Goal: Transaction & Acquisition: Obtain resource

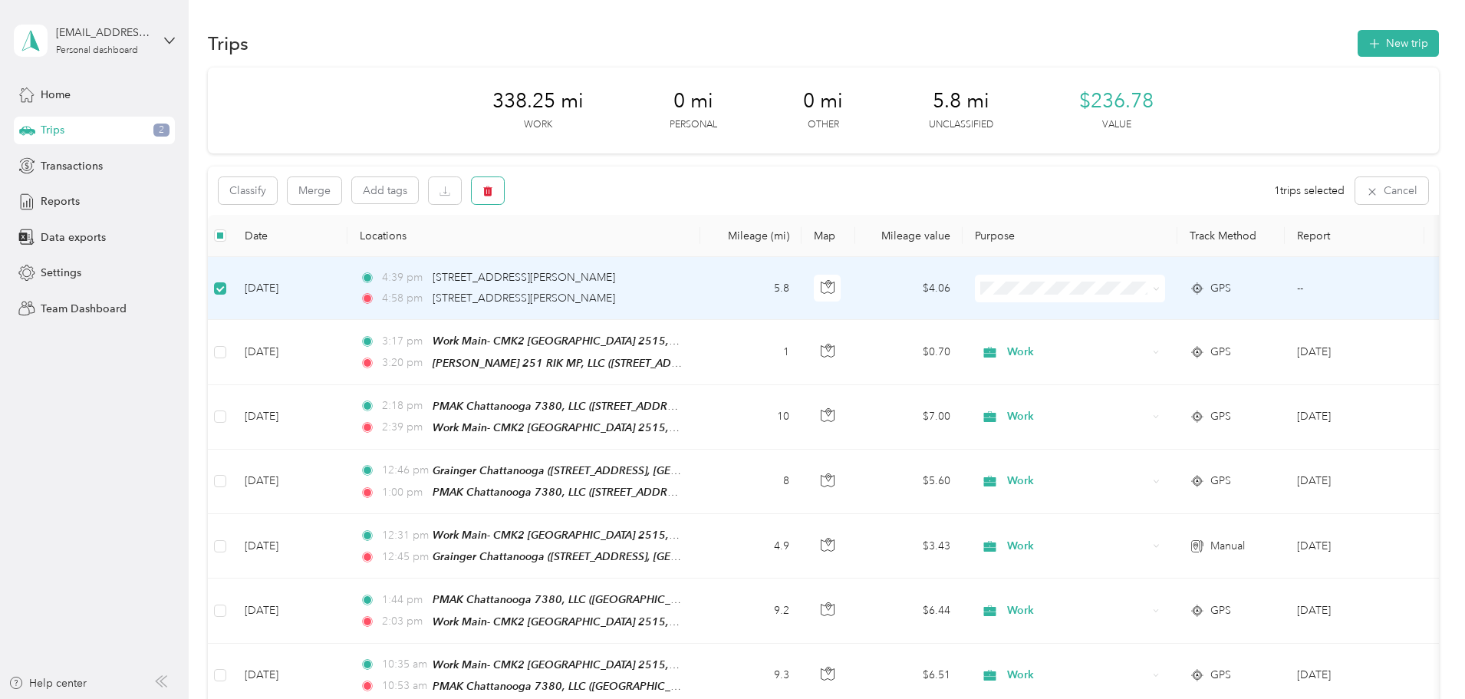
click at [504, 193] on button "button" at bounding box center [488, 190] width 32 height 27
click at [703, 255] on button "Yes" at bounding box center [705, 254] width 30 height 25
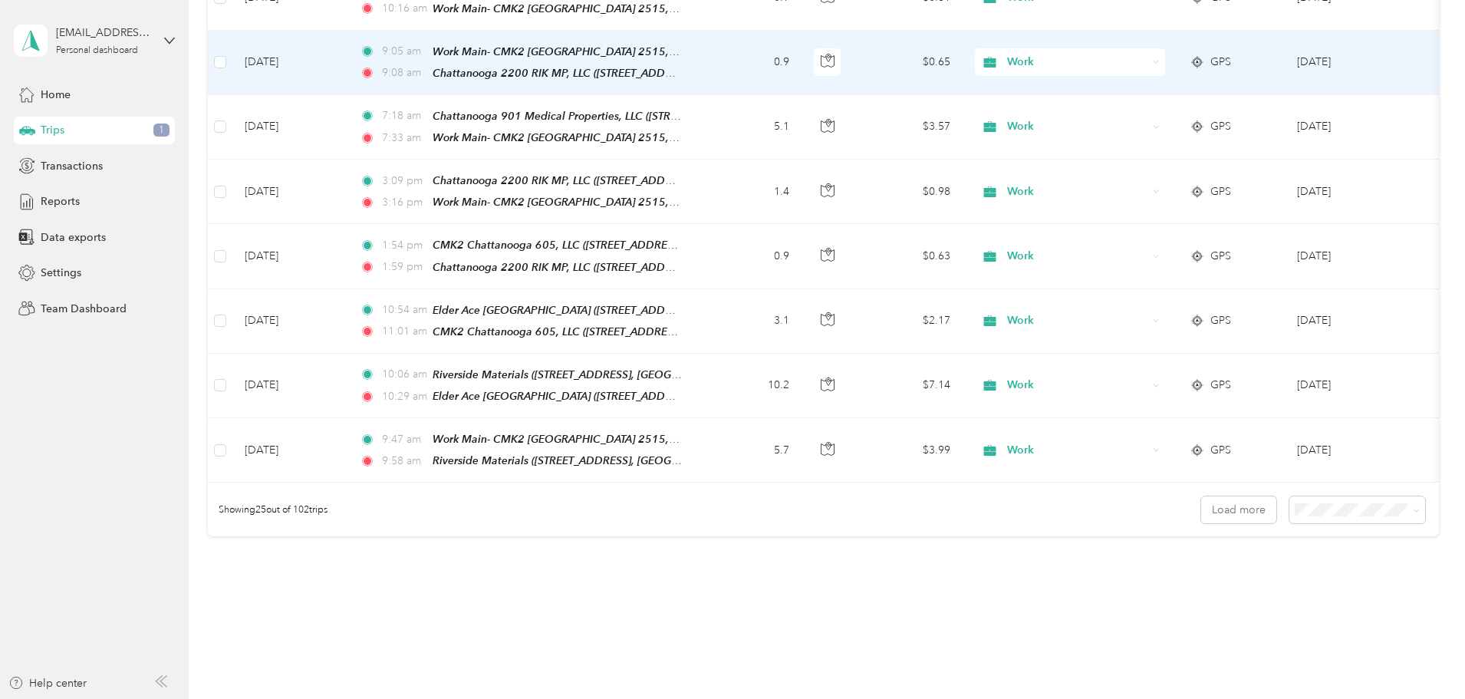
scroll to position [1415, 0]
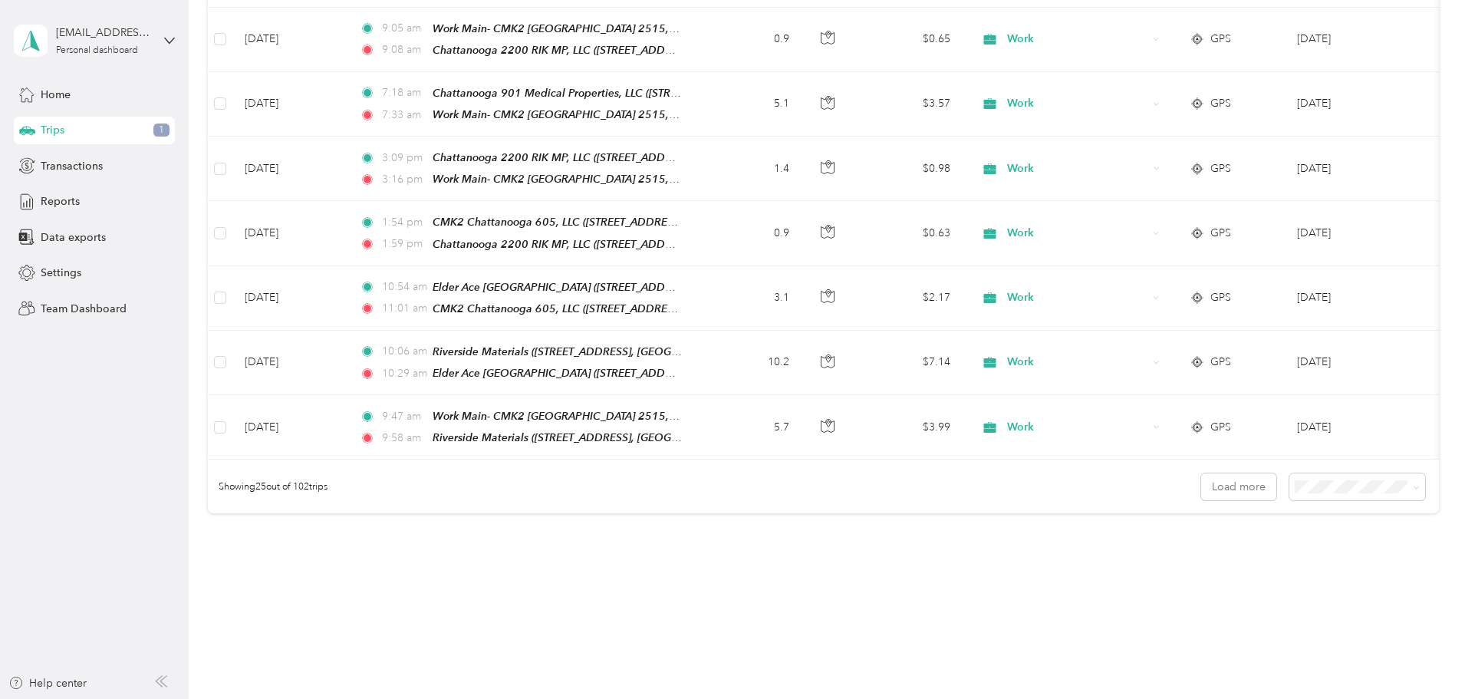
click at [1408, 479] on span at bounding box center [1414, 487] width 12 height 16
click at [1250, 542] on span "100 per load" at bounding box center [1226, 542] width 63 height 13
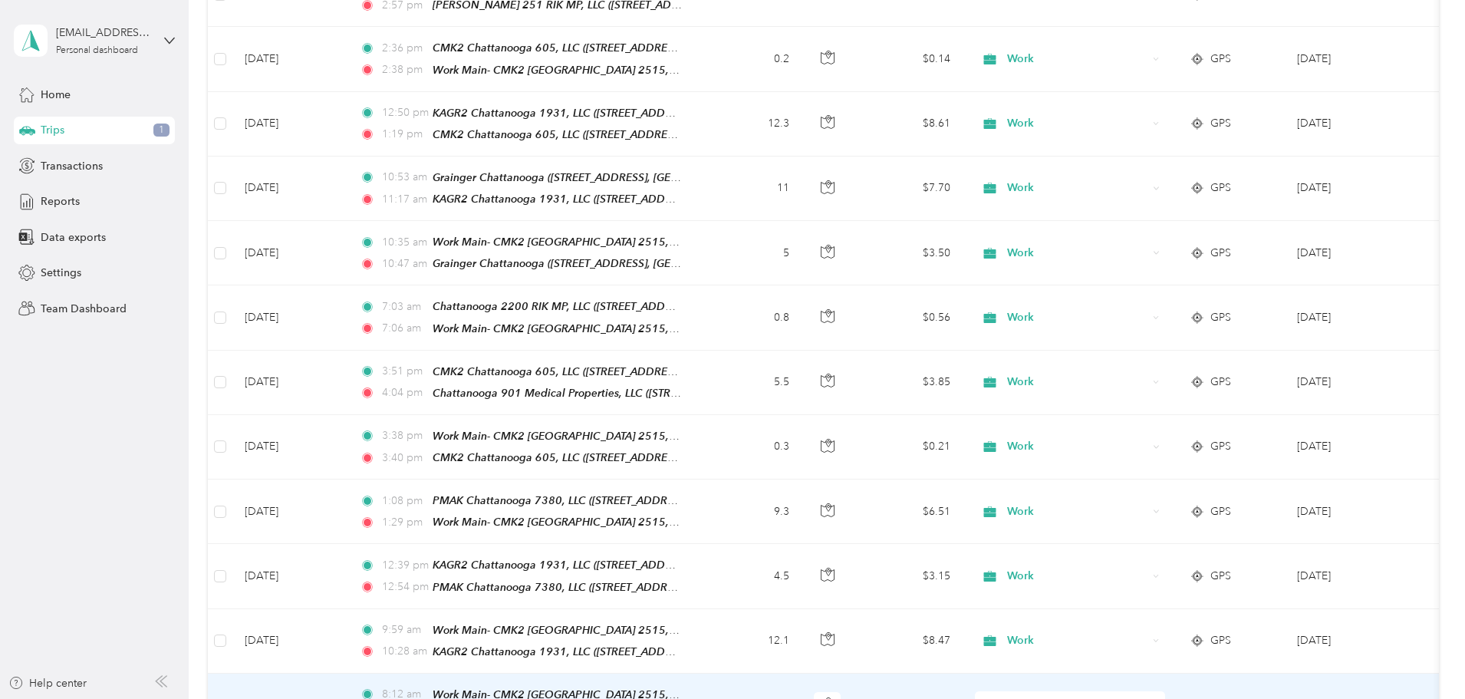
scroll to position [6138, 0]
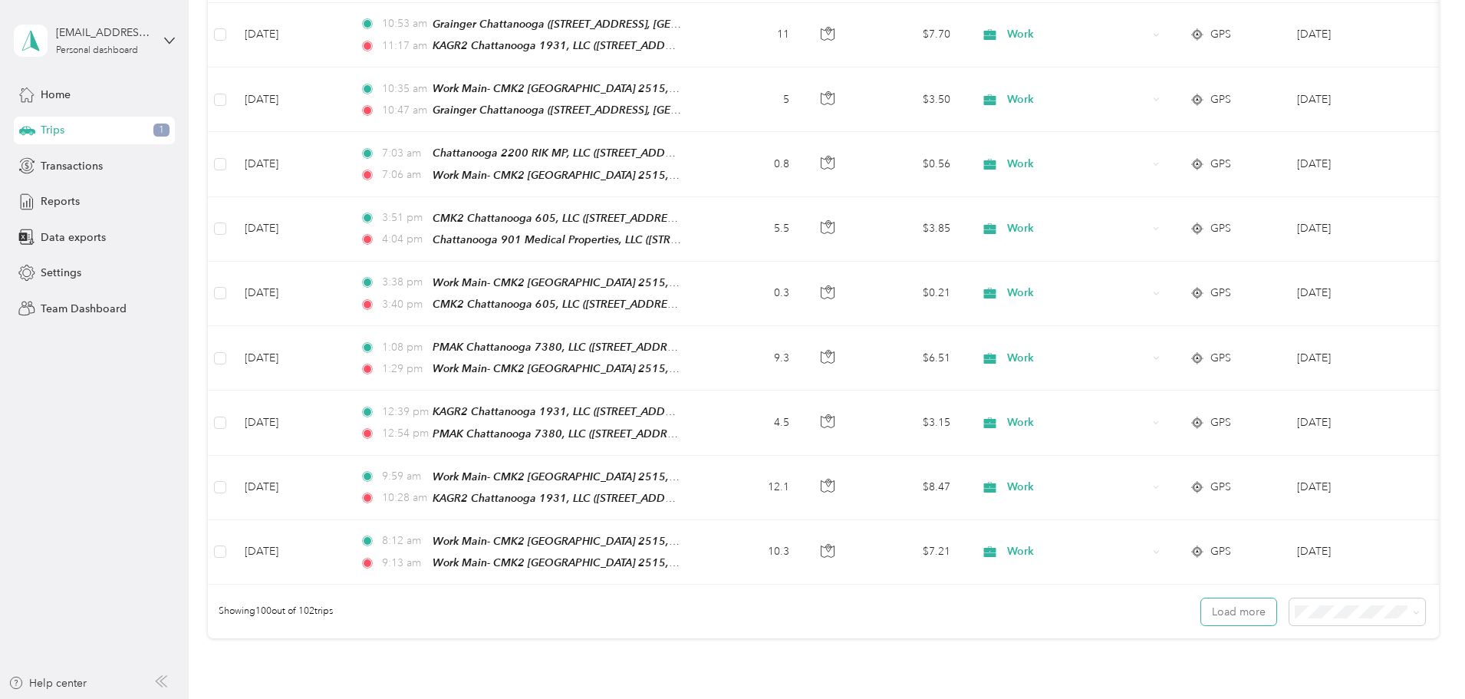
click at [1201, 598] on button "Load more" at bounding box center [1238, 611] width 75 height 27
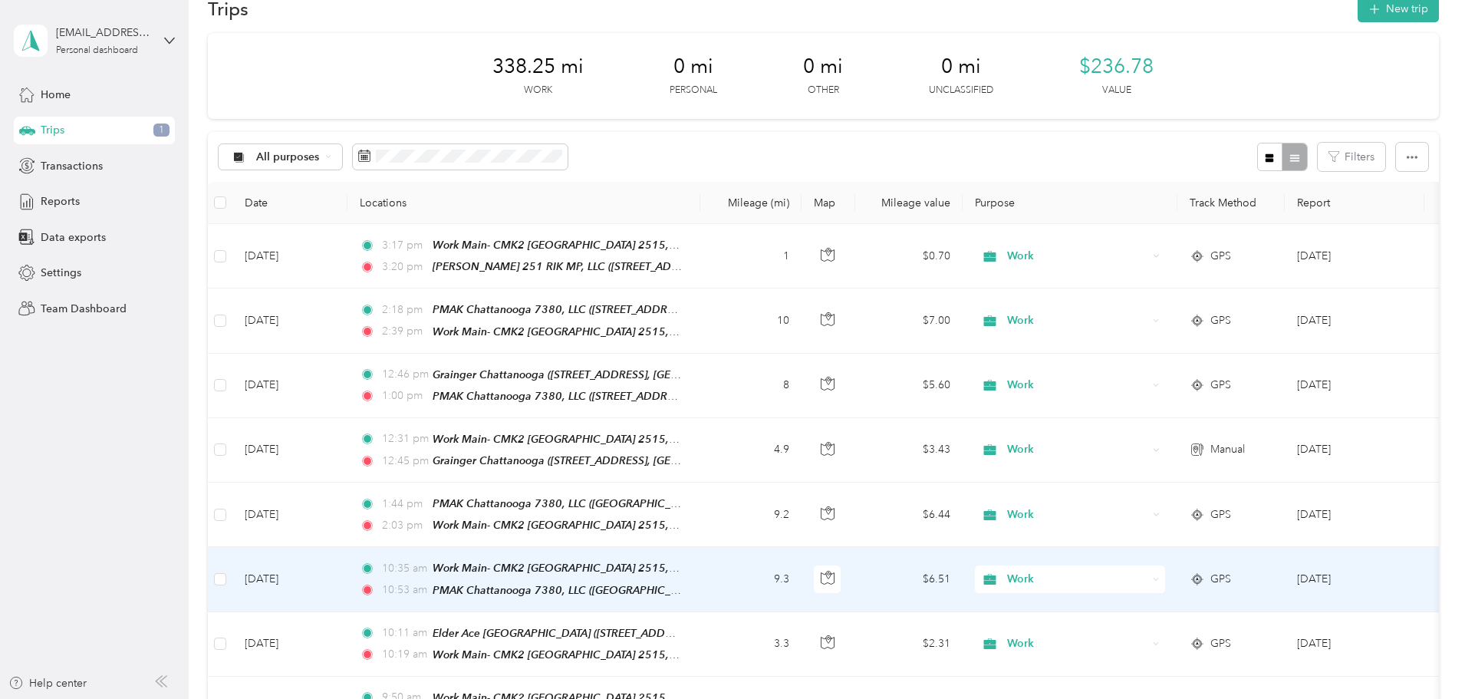
scroll to position [0, 0]
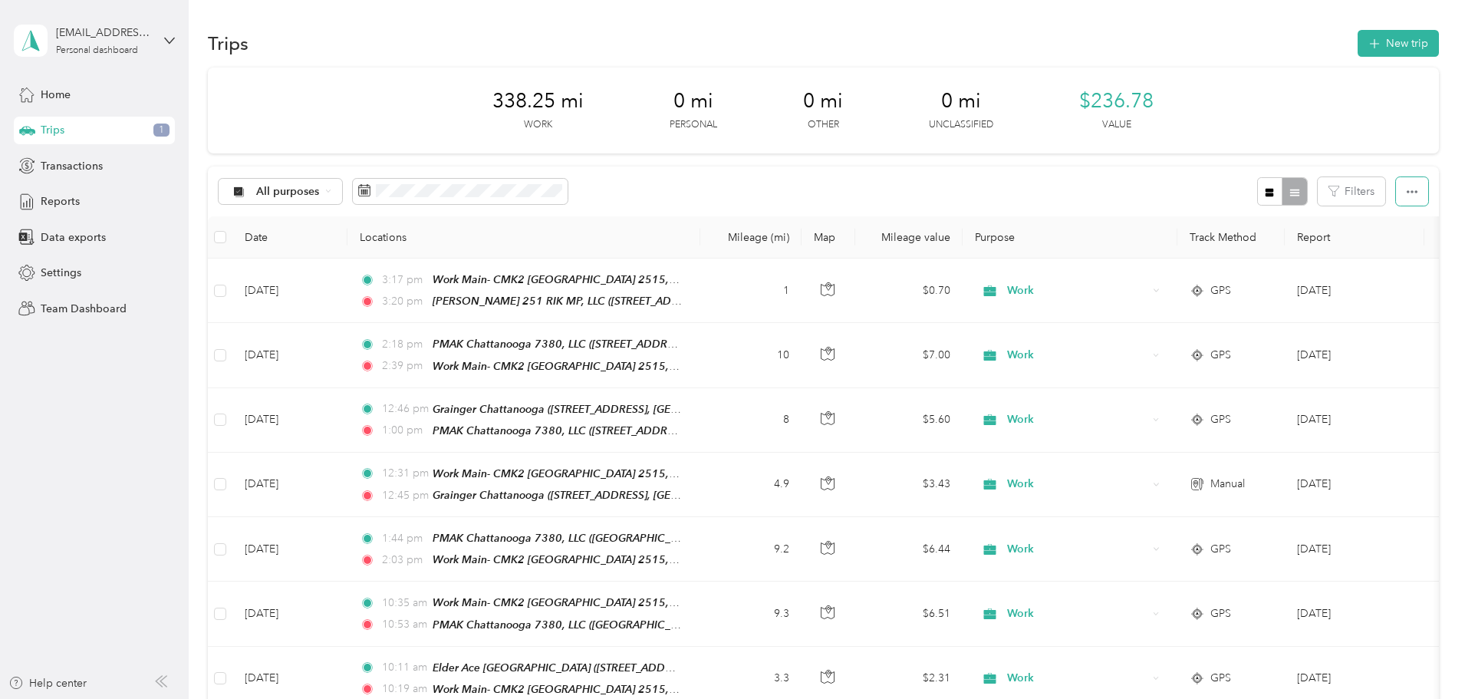
click at [1407, 196] on icon "button" at bounding box center [1412, 191] width 11 height 11
click at [1287, 252] on span "Export" at bounding box center [1284, 247] width 32 height 13
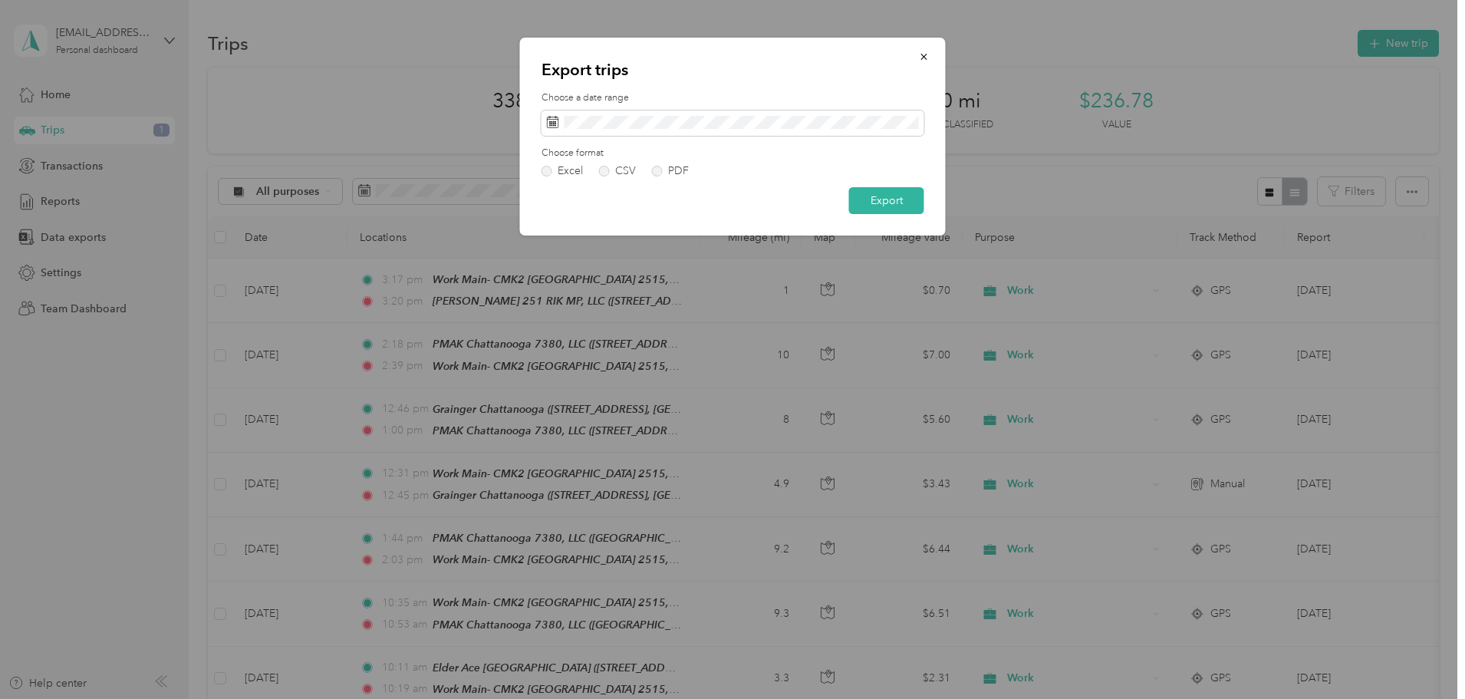
click at [658, 170] on label "PDF" at bounding box center [670, 171] width 37 height 11
click at [891, 201] on button "Export" at bounding box center [886, 200] width 75 height 27
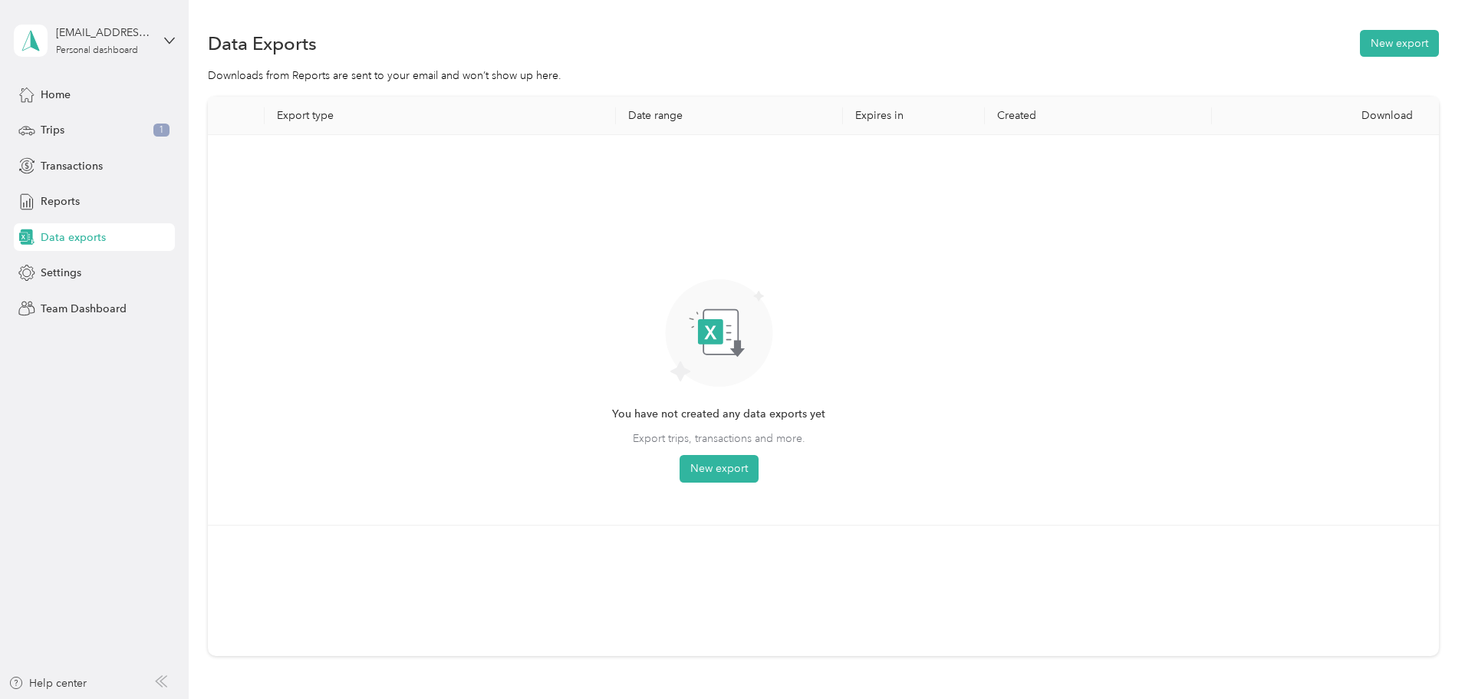
click at [46, 130] on span "Trips" at bounding box center [53, 130] width 24 height 16
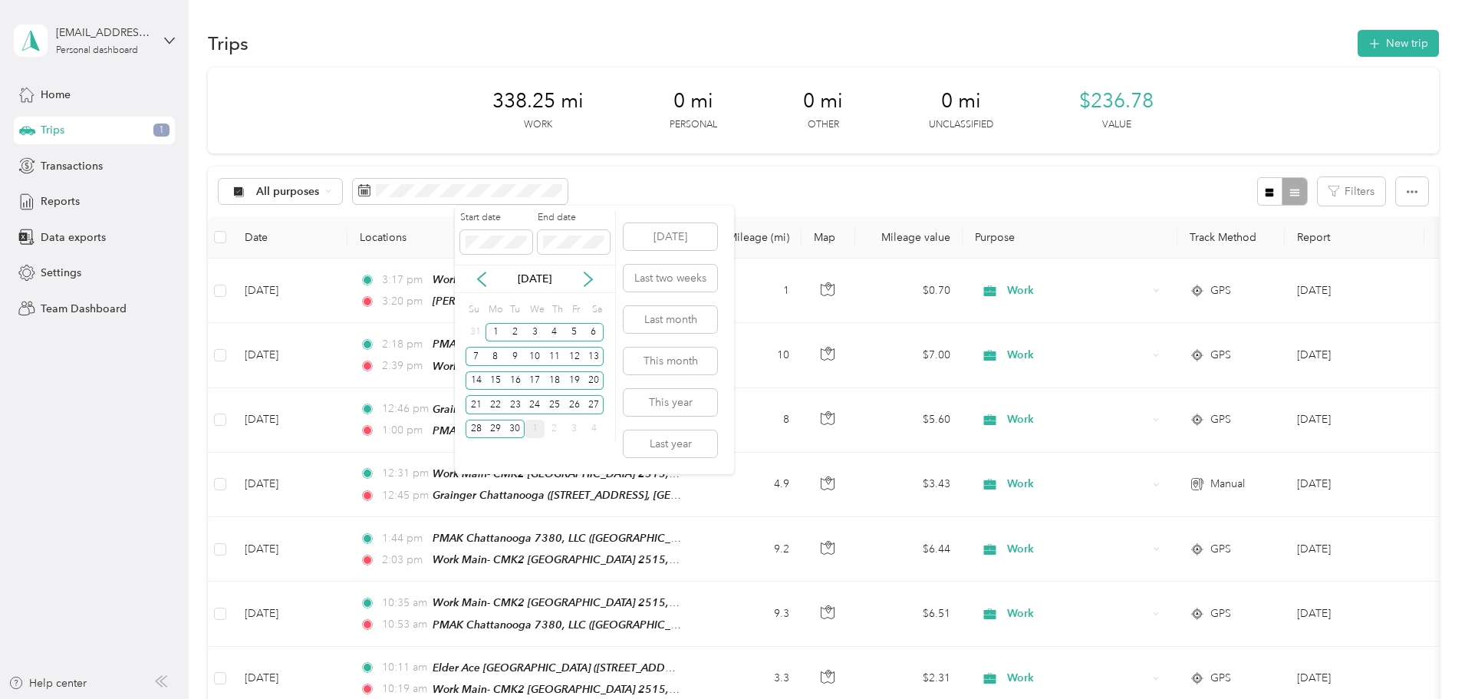
click at [591, 278] on icon at bounding box center [589, 279] width 8 height 14
click at [534, 335] on div "1" at bounding box center [535, 332] width 20 height 19
click at [575, 428] on div "31" at bounding box center [575, 429] width 20 height 19
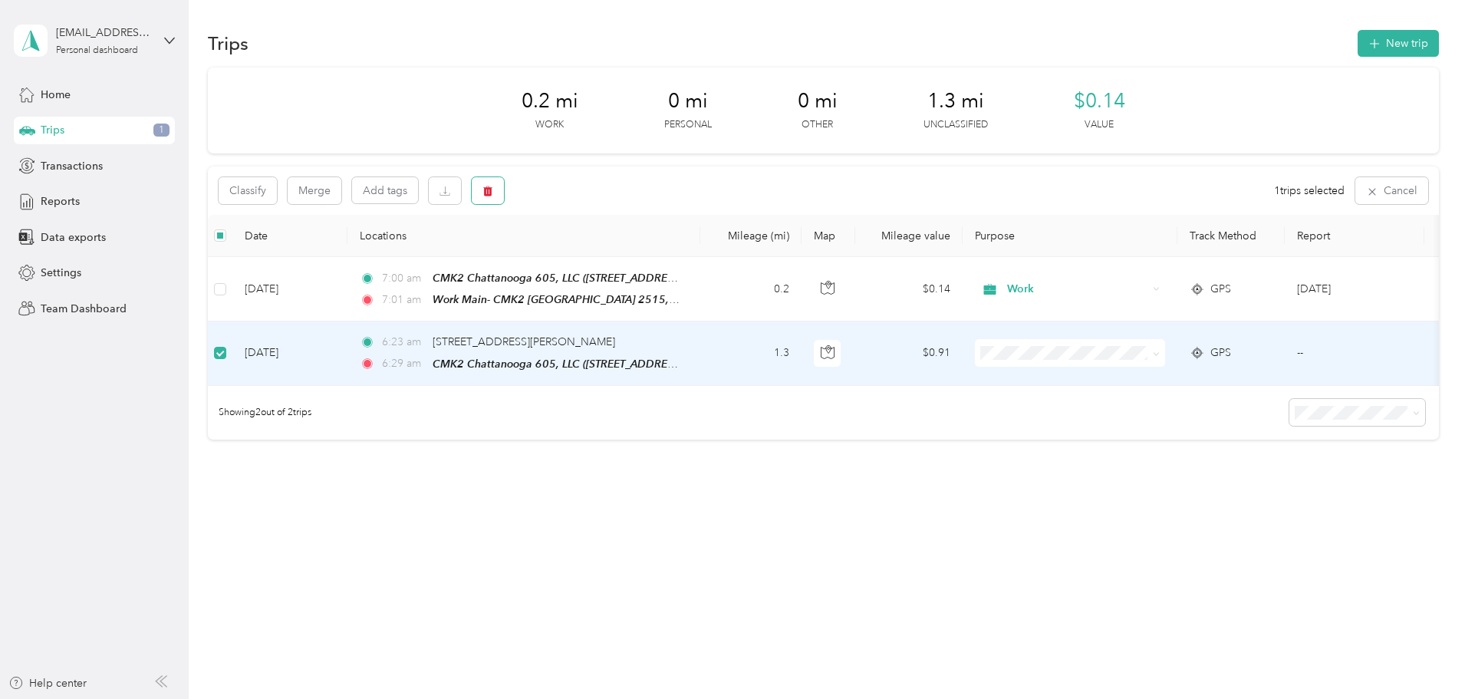
click at [493, 192] on icon "button" at bounding box center [487, 191] width 9 height 10
click at [697, 252] on button "Yes" at bounding box center [705, 254] width 30 height 25
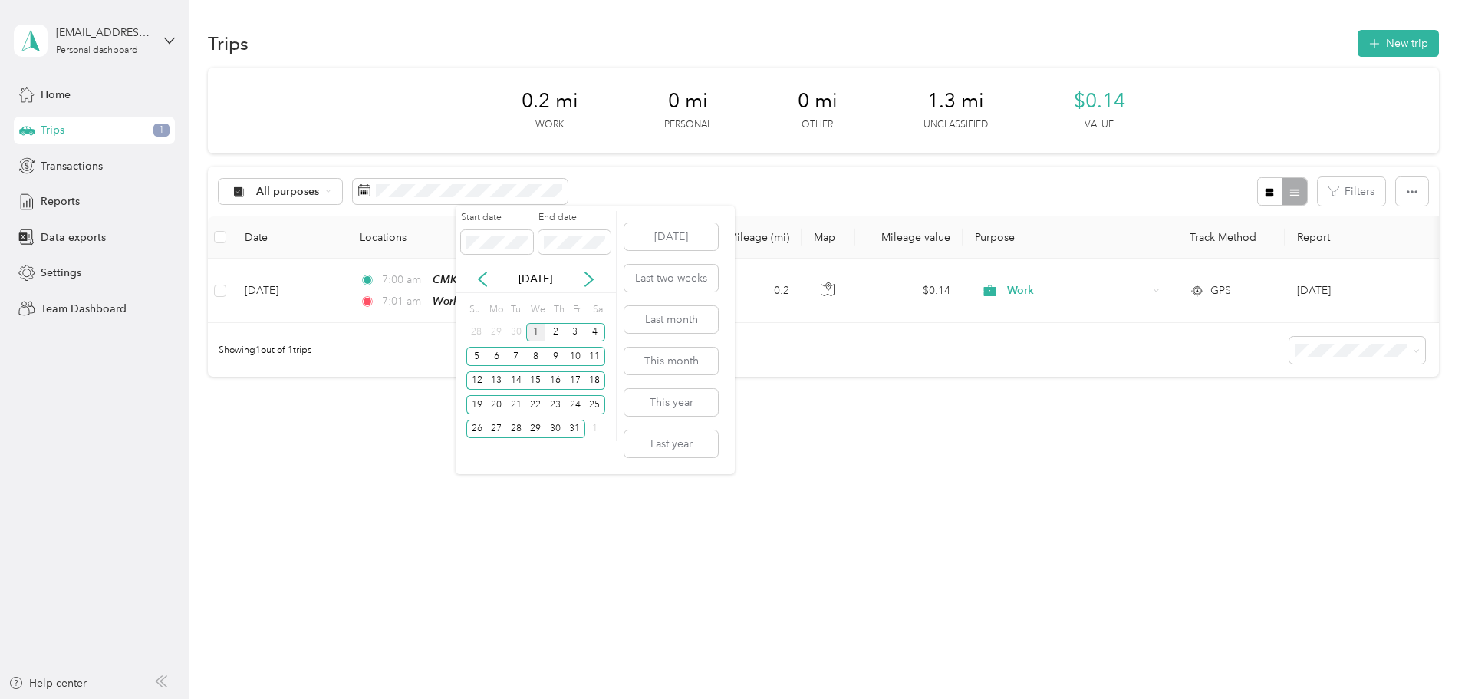
click at [484, 285] on icon at bounding box center [482, 279] width 15 height 15
drag, startPoint x: 495, startPoint y: 332, endPoint x: 496, endPoint y: 354, distance: 21.5
click at [496, 332] on div "1" at bounding box center [496, 332] width 20 height 19
click at [518, 431] on div "30" at bounding box center [516, 429] width 20 height 19
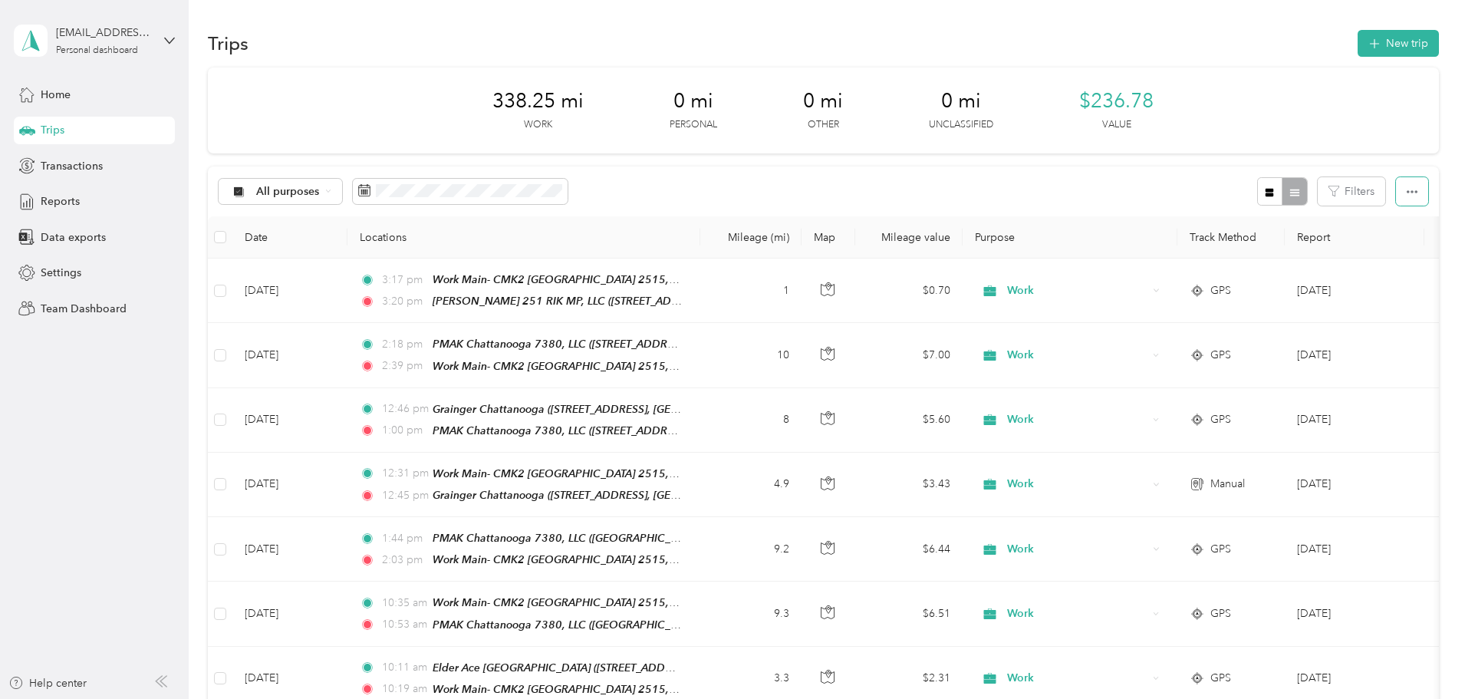
click at [1396, 189] on button "button" at bounding box center [1412, 191] width 32 height 28
click at [1286, 245] on span "Export" at bounding box center [1284, 247] width 32 height 13
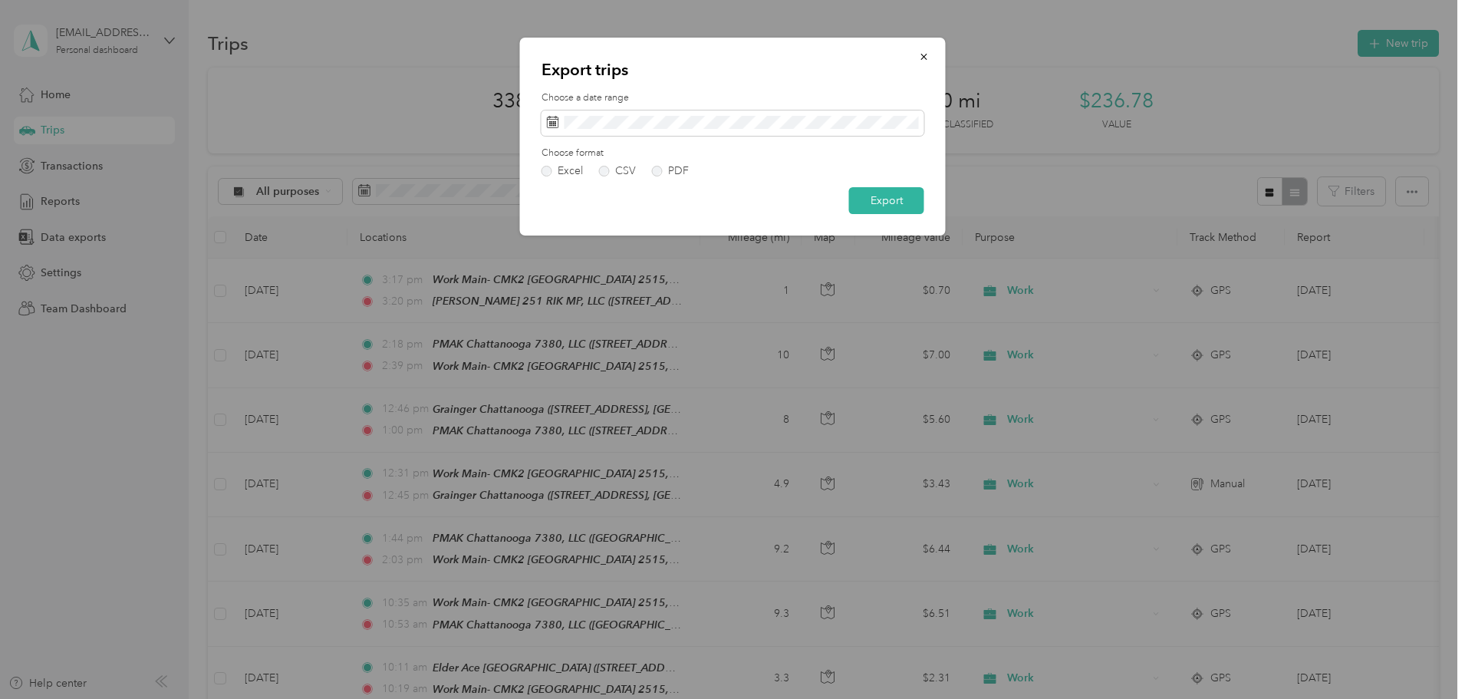
click at [659, 174] on label "PDF" at bounding box center [670, 171] width 37 height 11
click at [894, 205] on button "Export" at bounding box center [886, 200] width 75 height 27
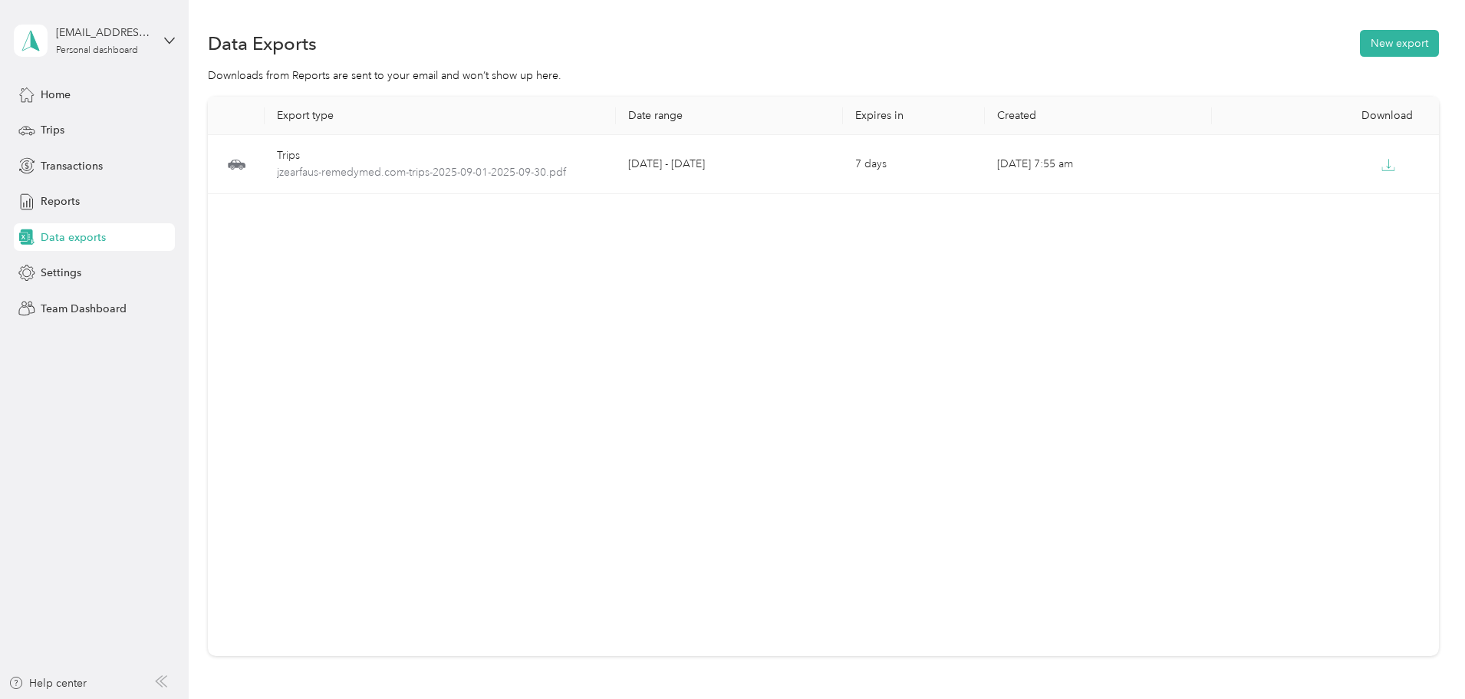
click at [58, 136] on span "Trips" at bounding box center [53, 130] width 24 height 16
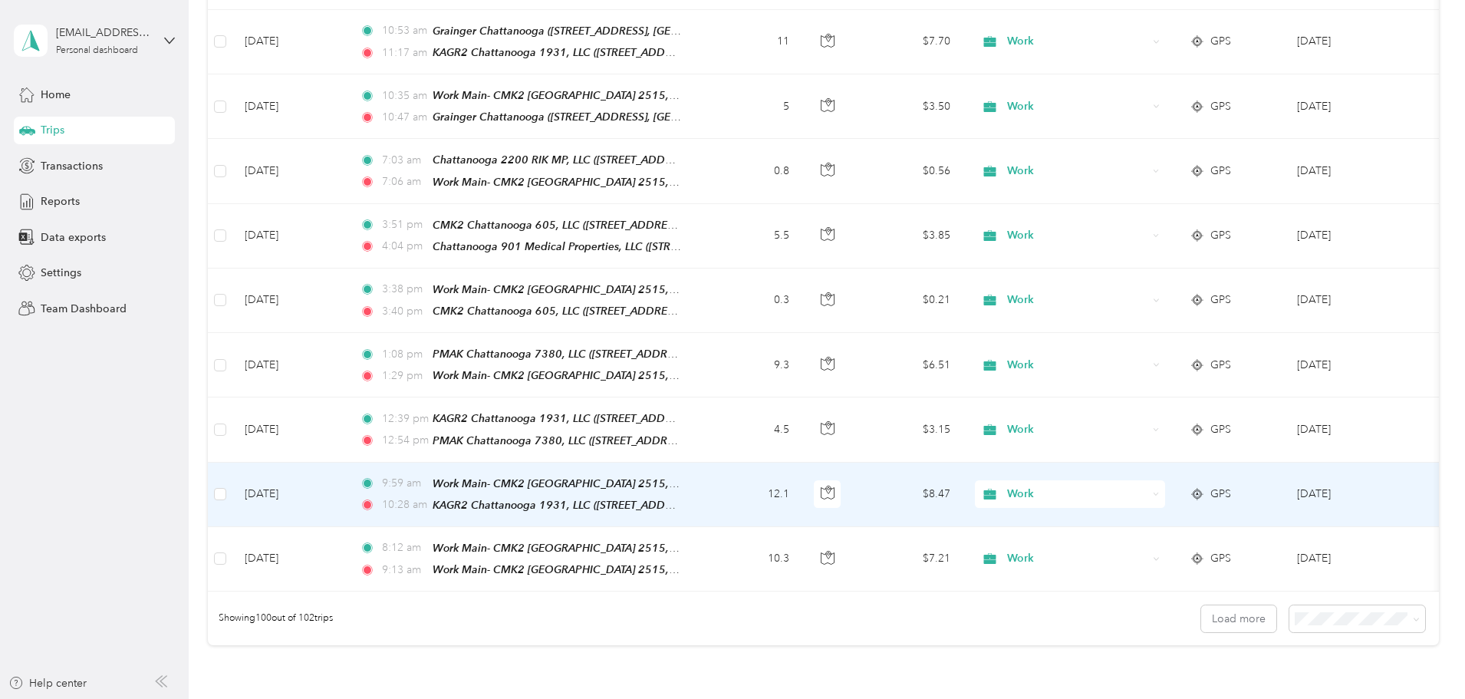
scroll to position [6138, 0]
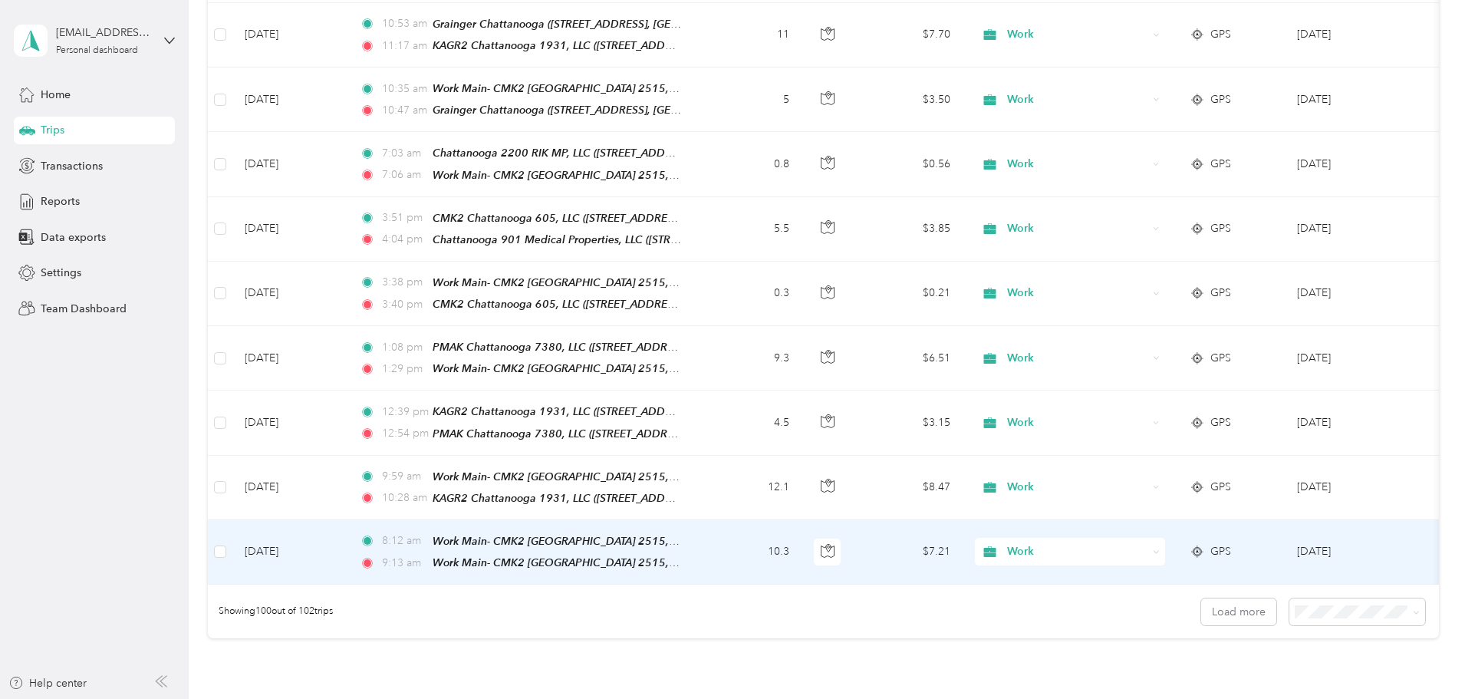
click at [1205, 545] on icon at bounding box center [1197, 551] width 15 height 12
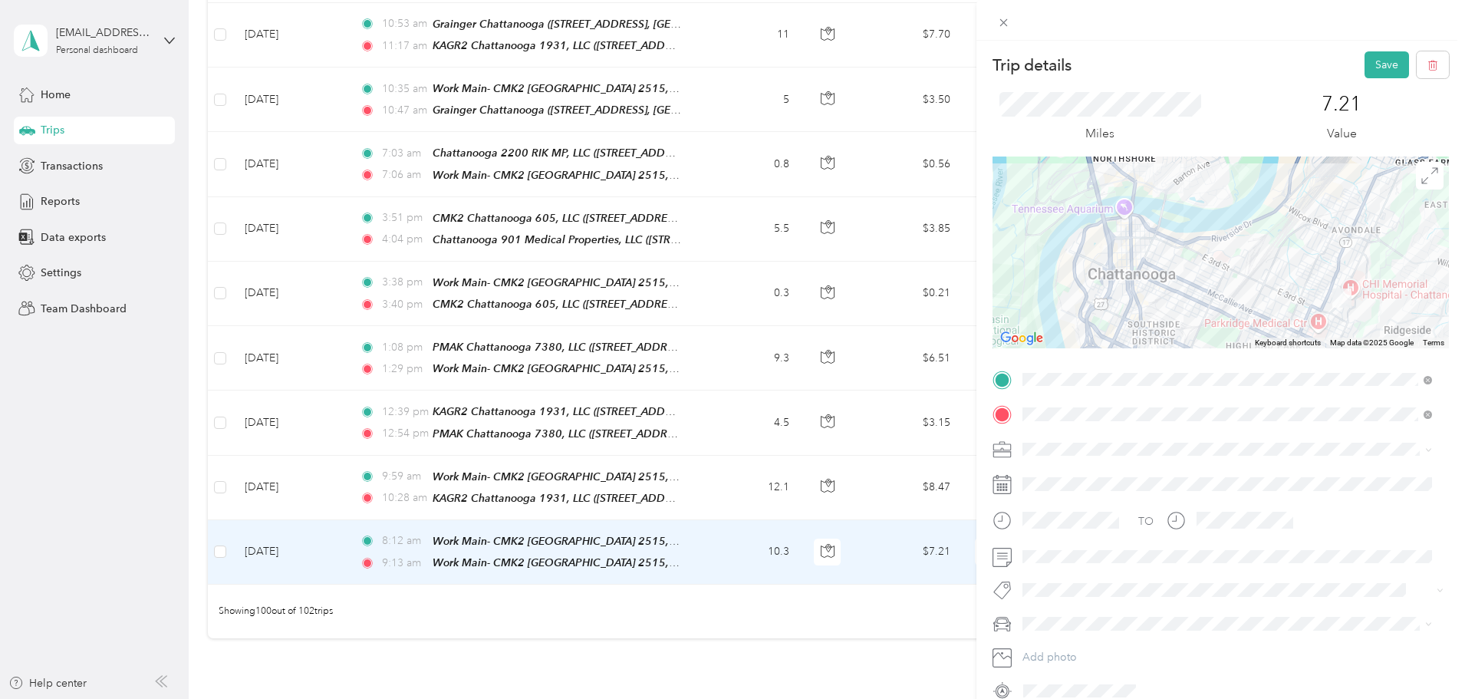
click at [1376, 66] on button "Save" at bounding box center [1387, 64] width 44 height 27
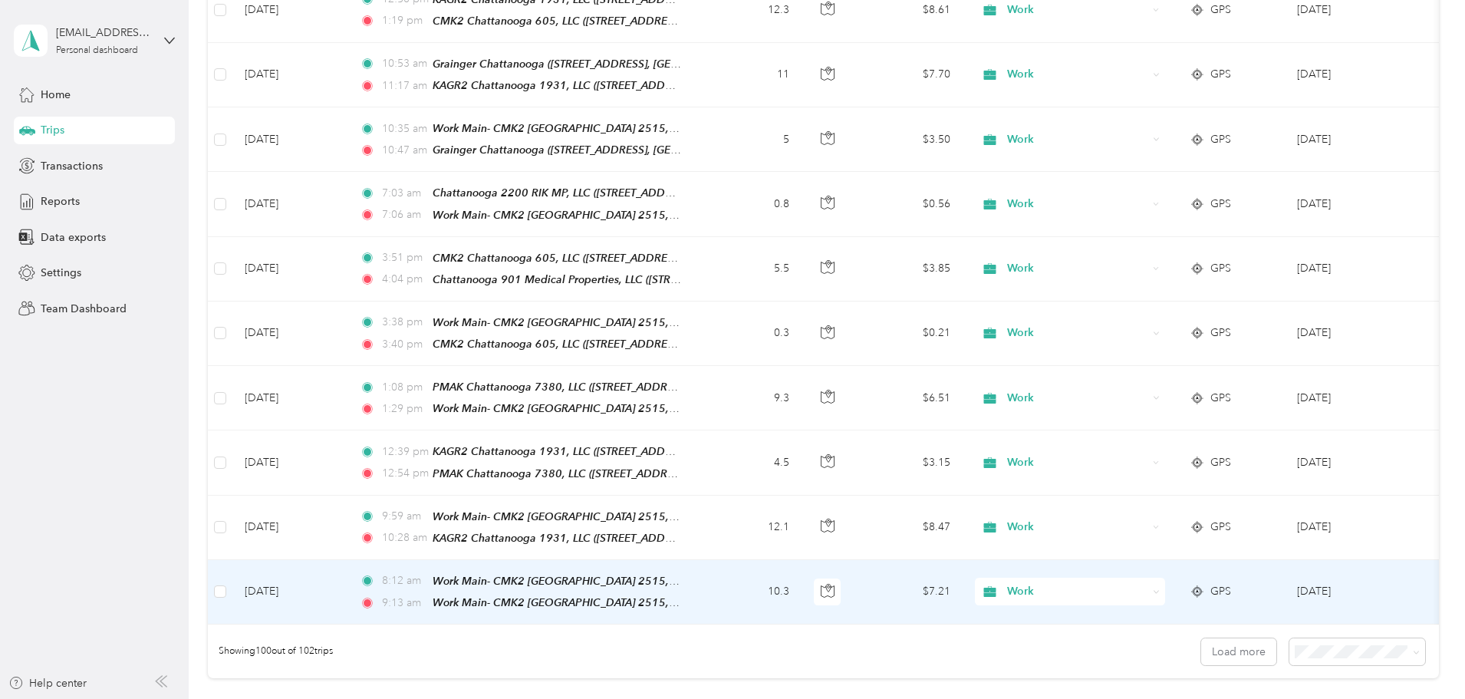
scroll to position [6148, 0]
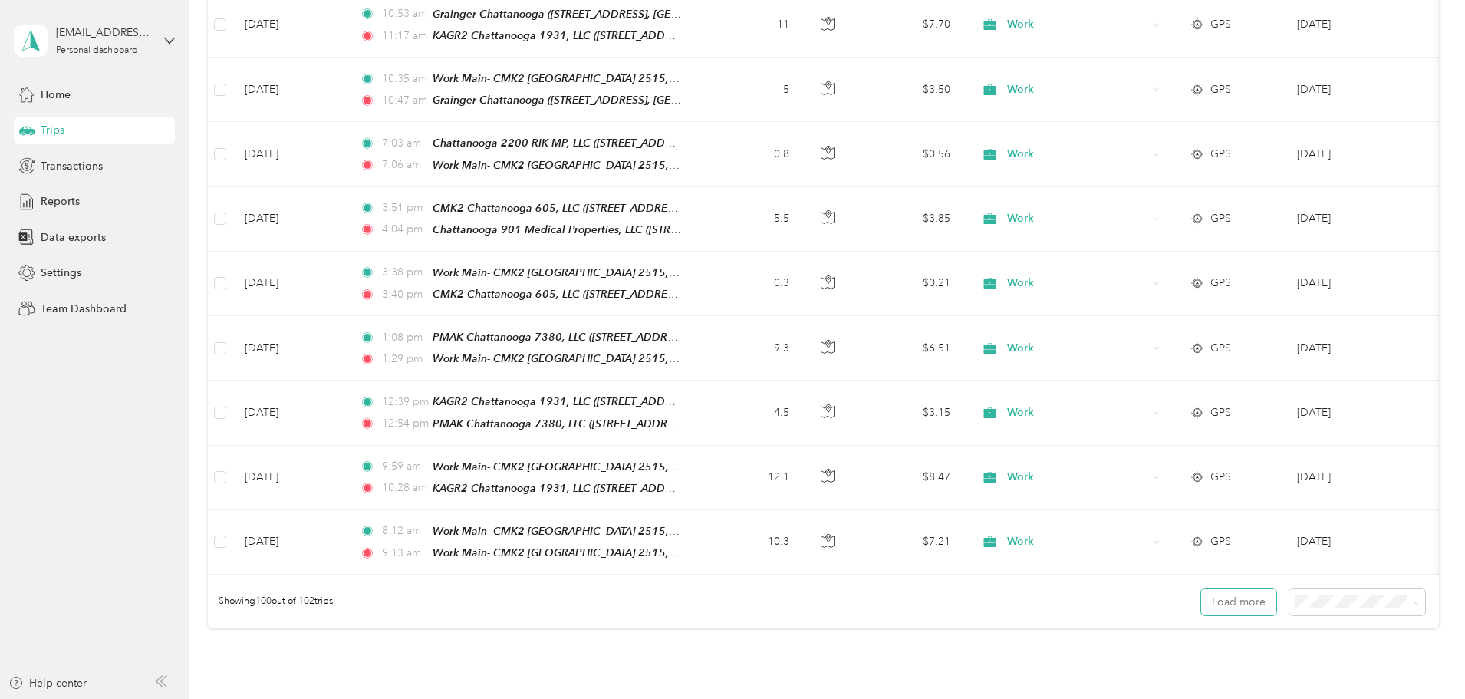
click at [1201, 588] on button "Load more" at bounding box center [1238, 601] width 75 height 27
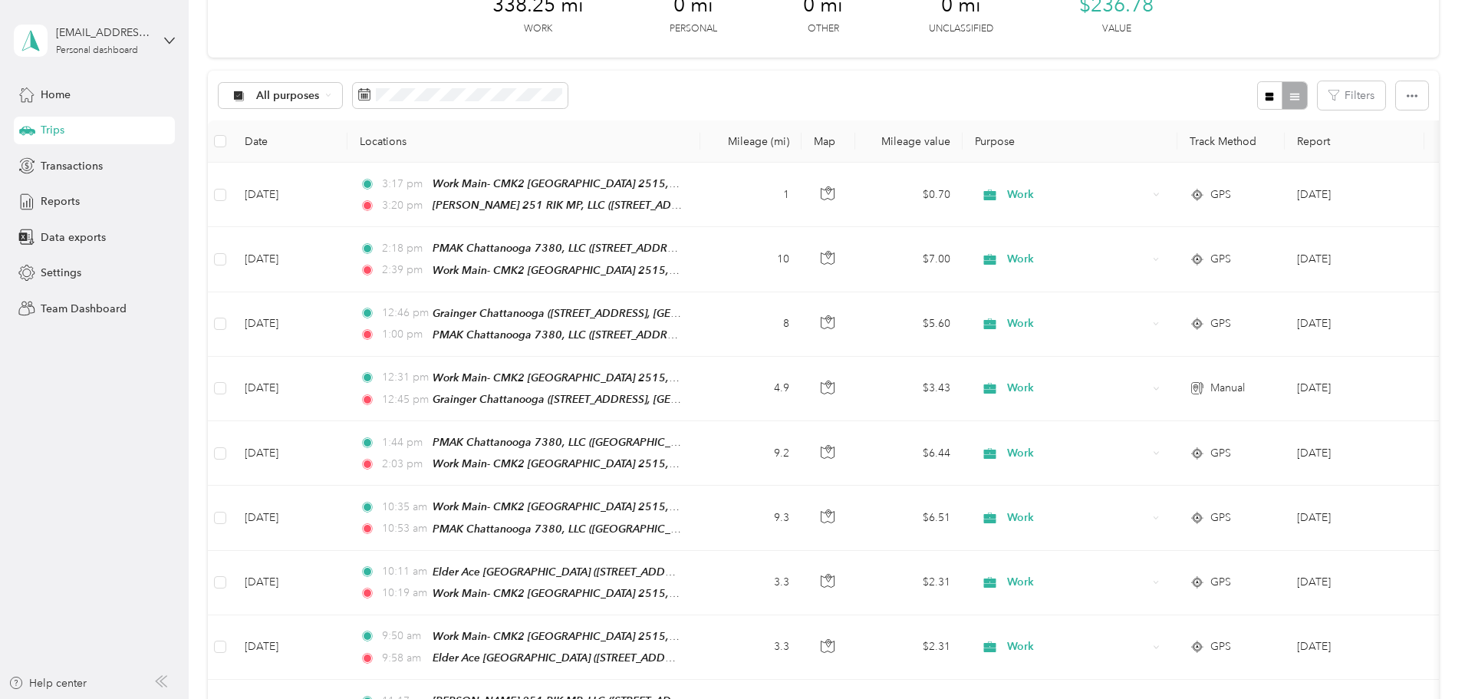
scroll to position [0, 0]
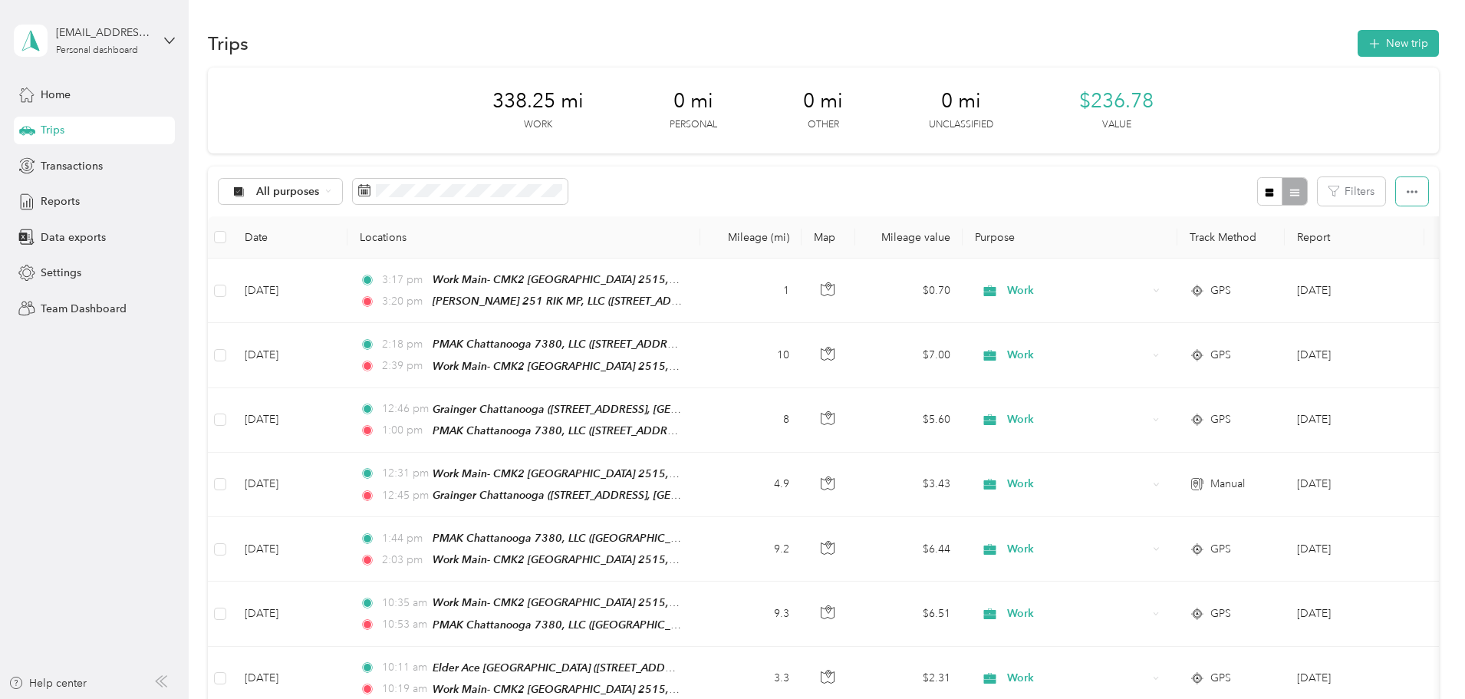
click at [1396, 186] on button "button" at bounding box center [1412, 191] width 32 height 28
click at [1286, 247] on span "Export" at bounding box center [1284, 247] width 32 height 13
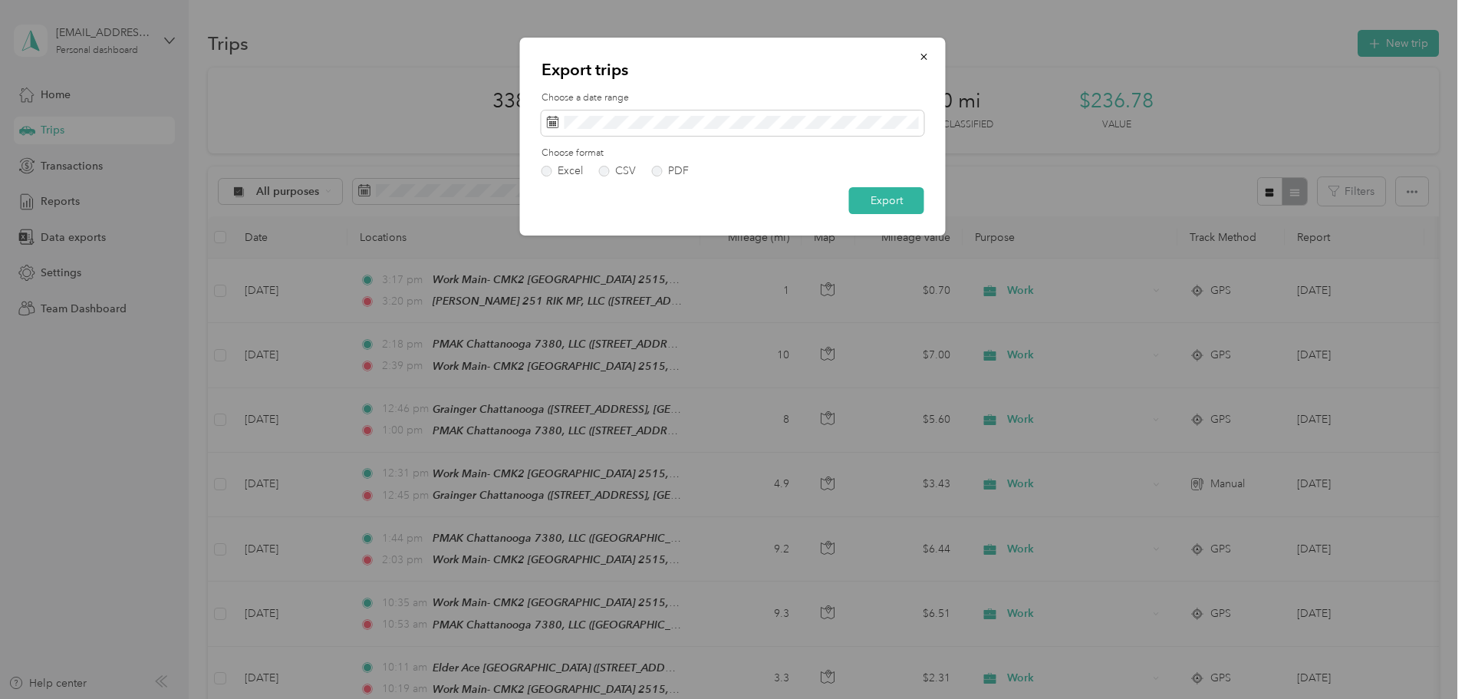
click at [675, 170] on div "PDF" at bounding box center [678, 171] width 21 height 11
click at [886, 206] on button "Export" at bounding box center [886, 200] width 75 height 27
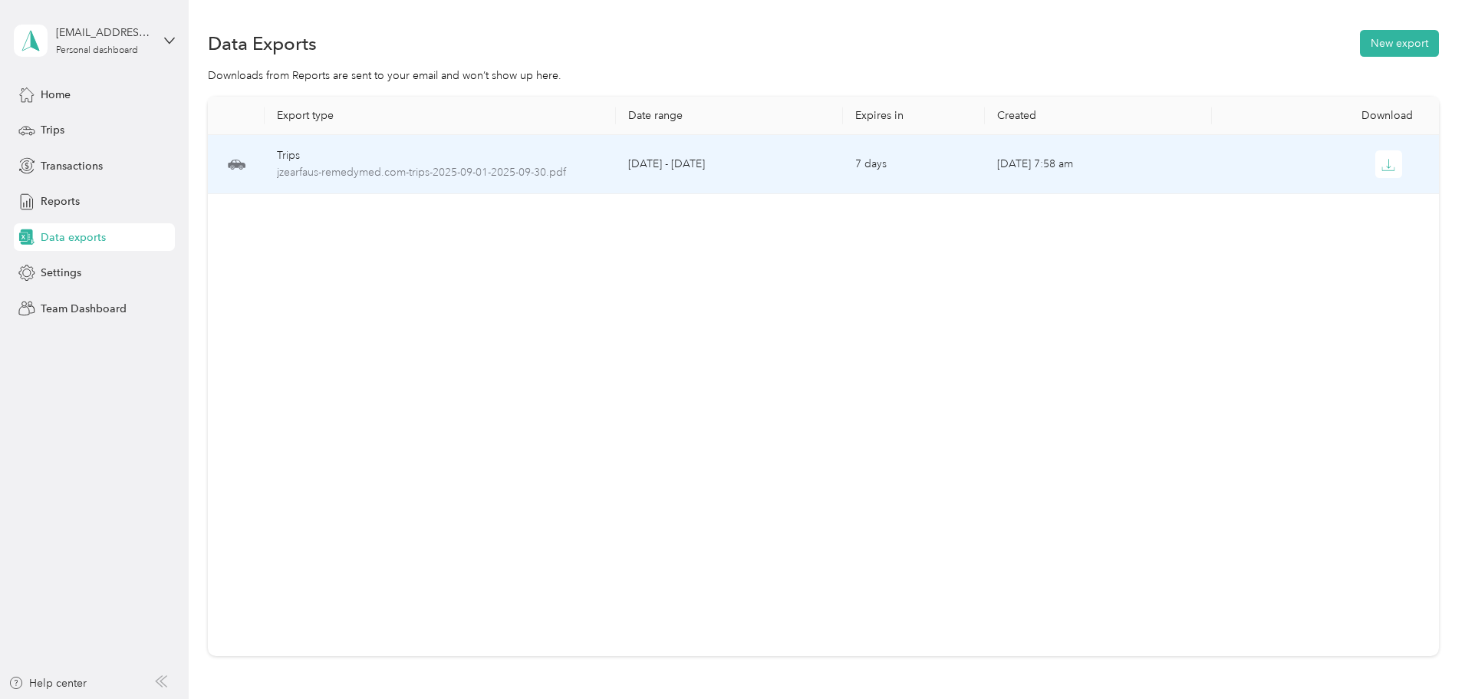
click at [1387, 167] on icon "button" at bounding box center [1389, 163] width 5 height 9
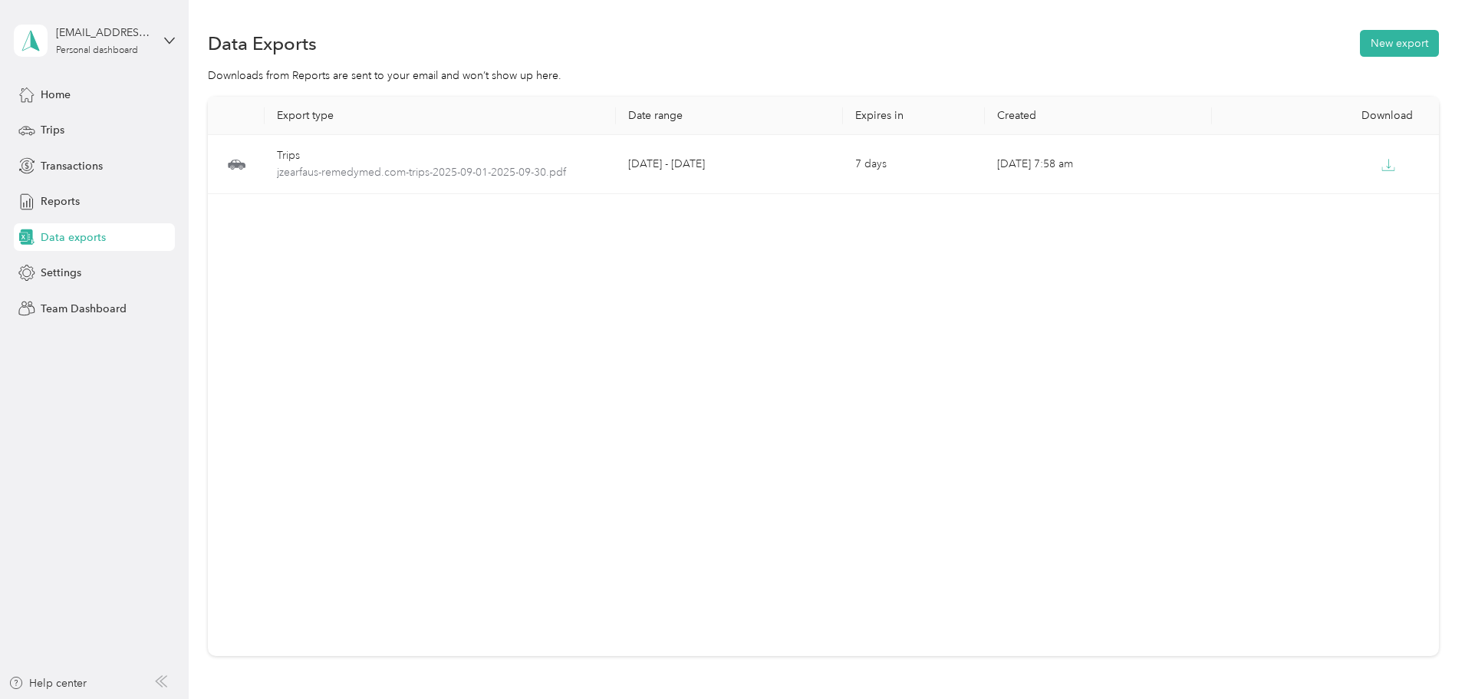
click at [54, 125] on span "Trips" at bounding box center [53, 130] width 24 height 16
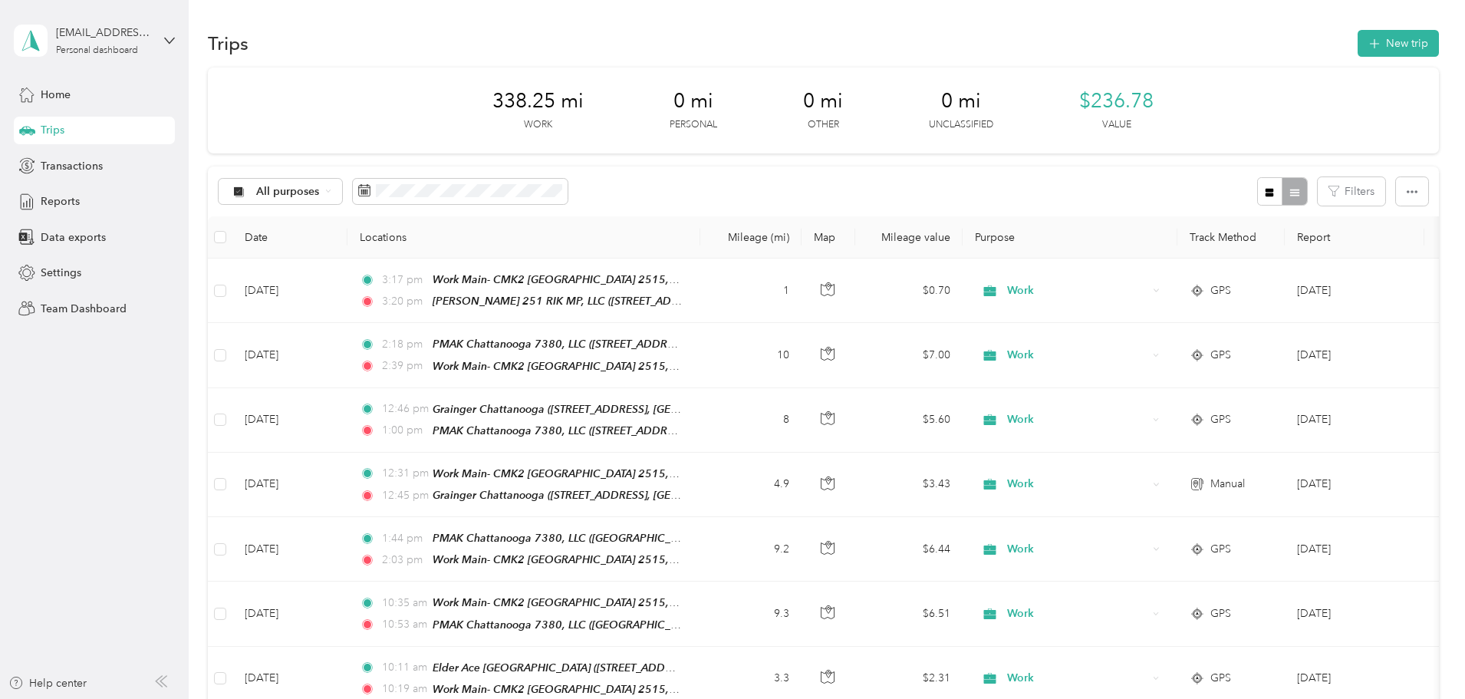
click at [71, 235] on span "Data exports" at bounding box center [73, 237] width 65 height 16
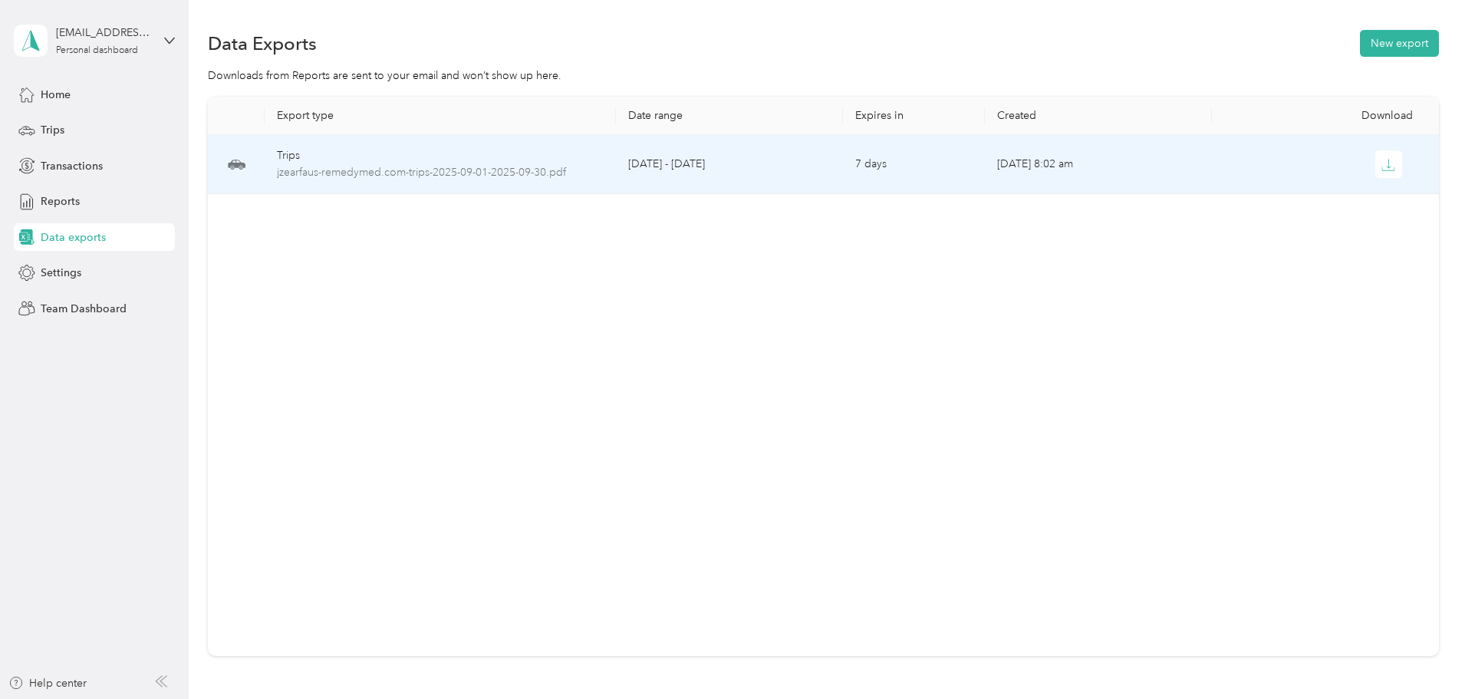
click at [1382, 170] on icon "button" at bounding box center [1388, 168] width 12 height 3
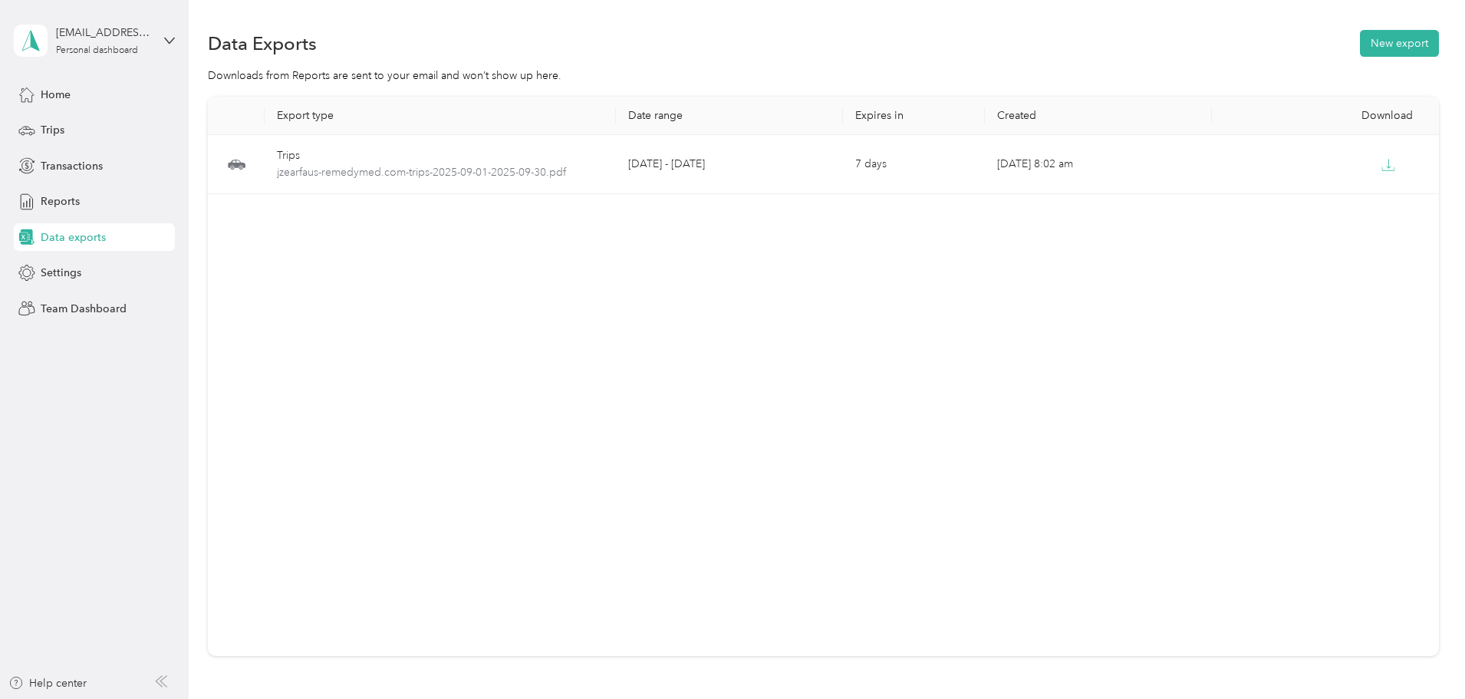
click at [60, 127] on span "Trips" at bounding box center [53, 130] width 24 height 16
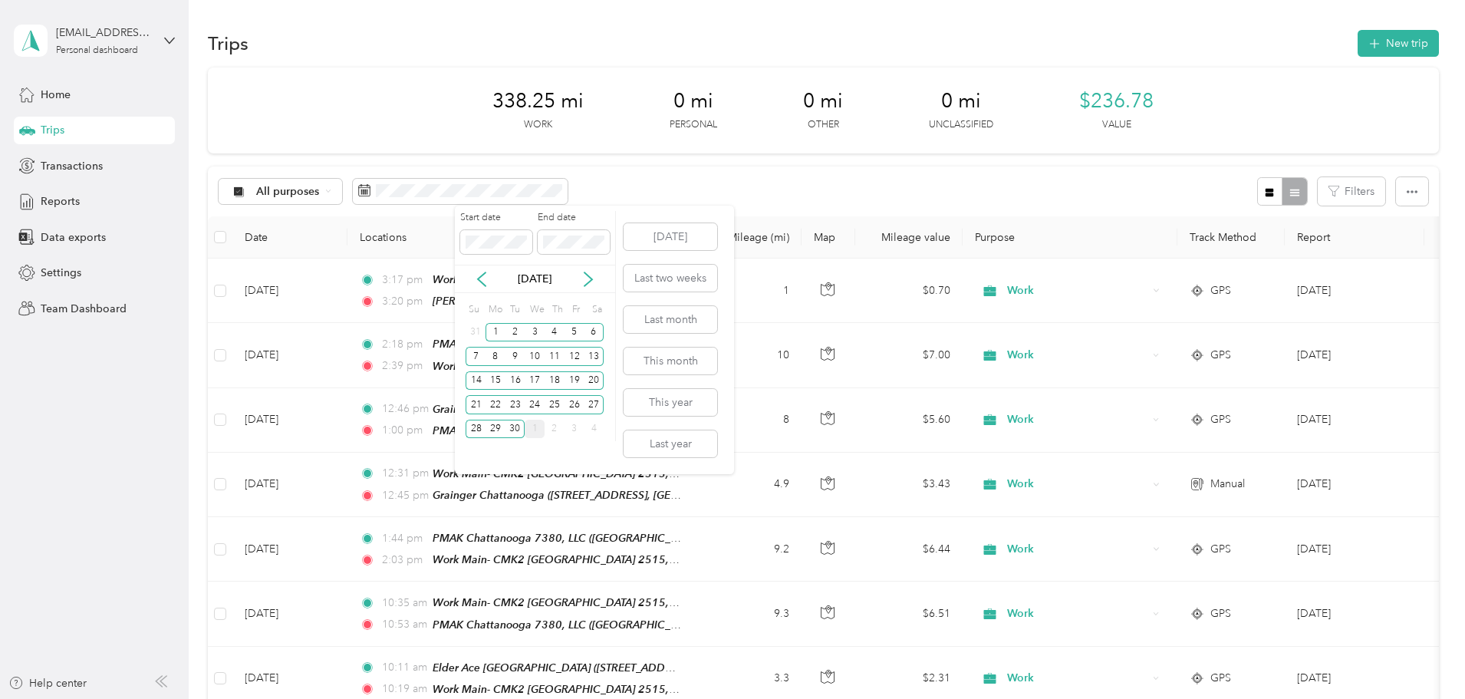
click at [587, 280] on icon at bounding box center [588, 279] width 15 height 15
click at [532, 333] on div "1" at bounding box center [535, 332] width 20 height 19
click at [575, 427] on div "31" at bounding box center [575, 429] width 20 height 19
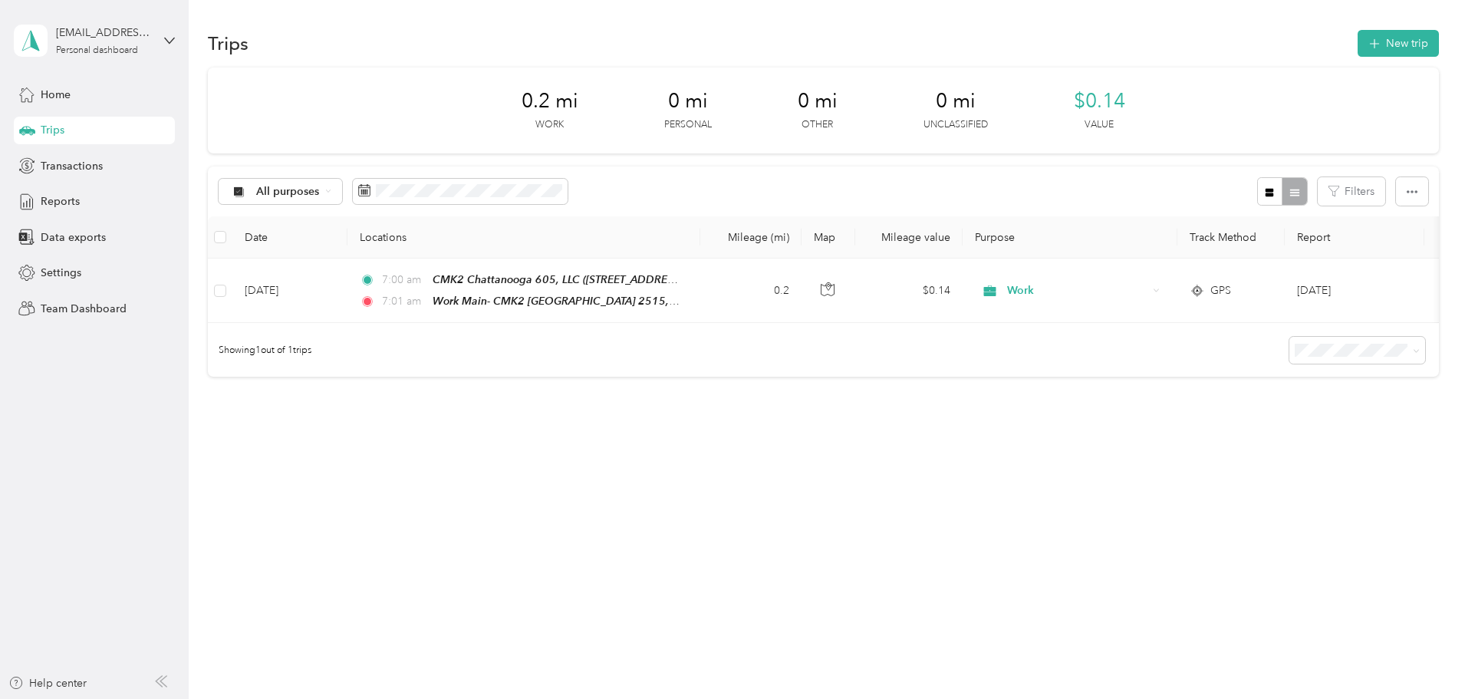
click at [426, 114] on div "0.2 mi Work 0 mi Personal 0 mi Other 0 mi Unclassified $0.14 Value" at bounding box center [823, 111] width 1231 height 86
